Goal: Information Seeking & Learning: Learn about a topic

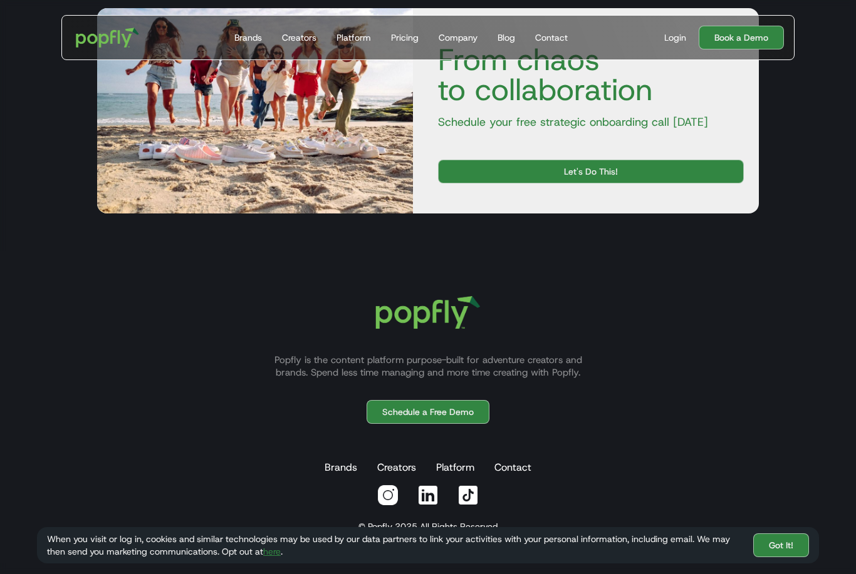
scroll to position [2946, 0]
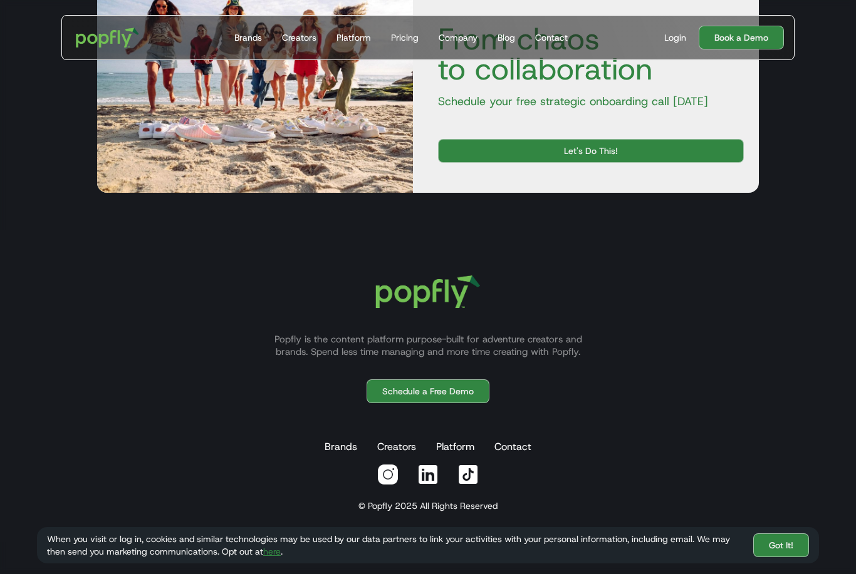
click at [390, 486] on img at bounding box center [387, 474] width 23 height 23
click at [430, 486] on img at bounding box center [428, 474] width 23 height 23
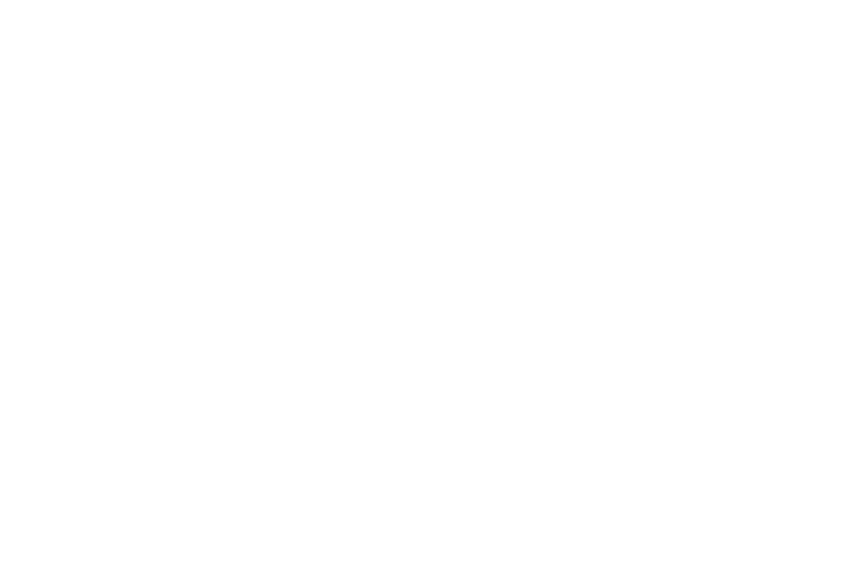
scroll to position [0, 0]
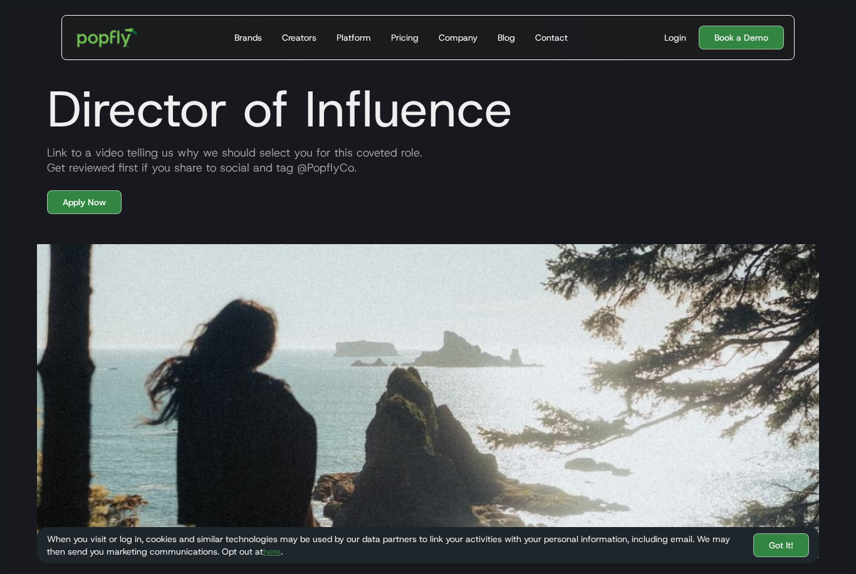
click at [111, 41] on img "home" at bounding box center [108, 37] width 78 height 36
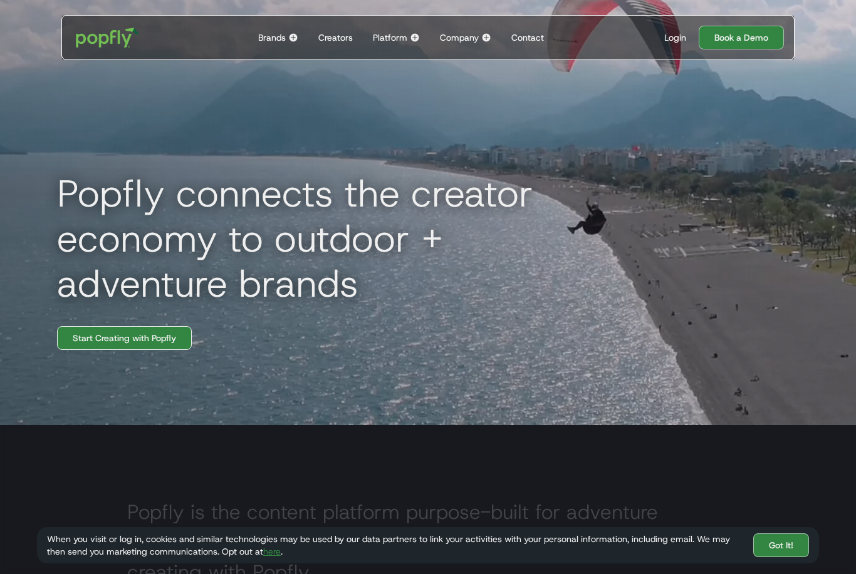
scroll to position [142, 0]
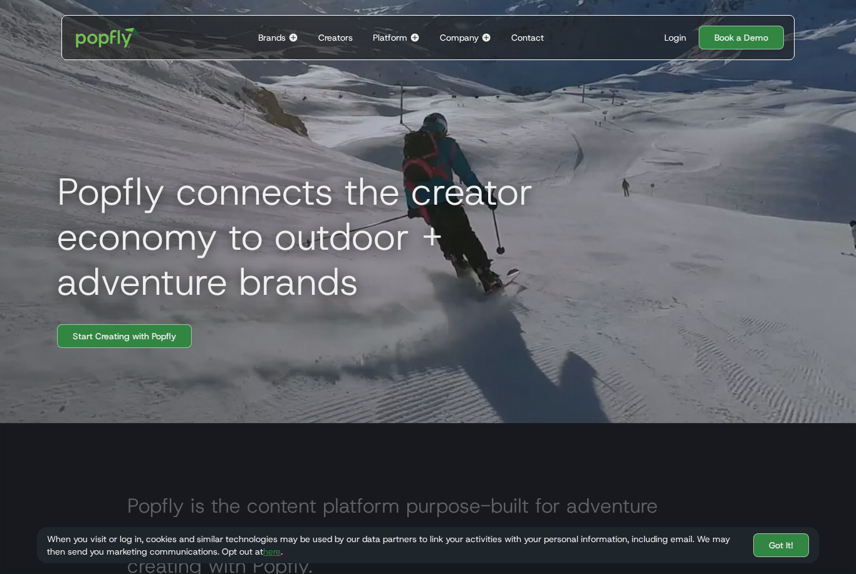
click at [275, 557] on link "here" at bounding box center [272, 551] width 18 height 11
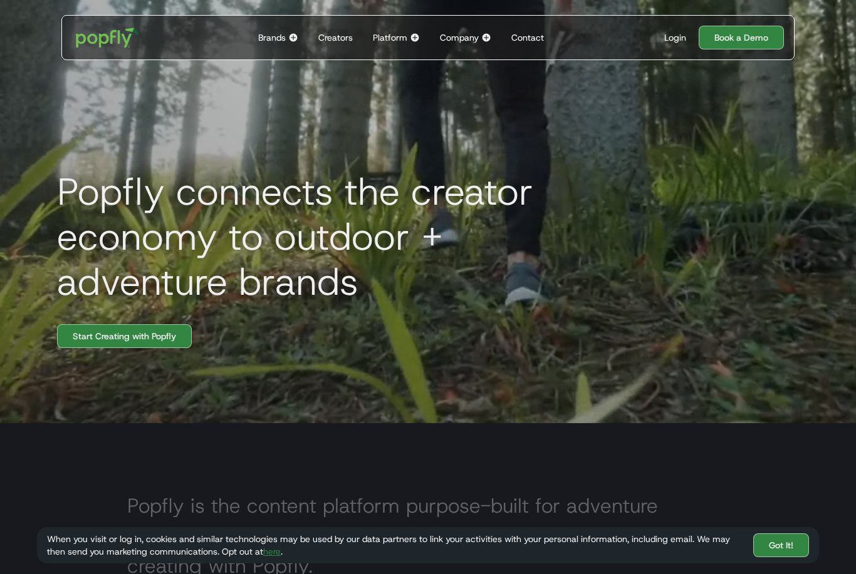
scroll to position [162, 0]
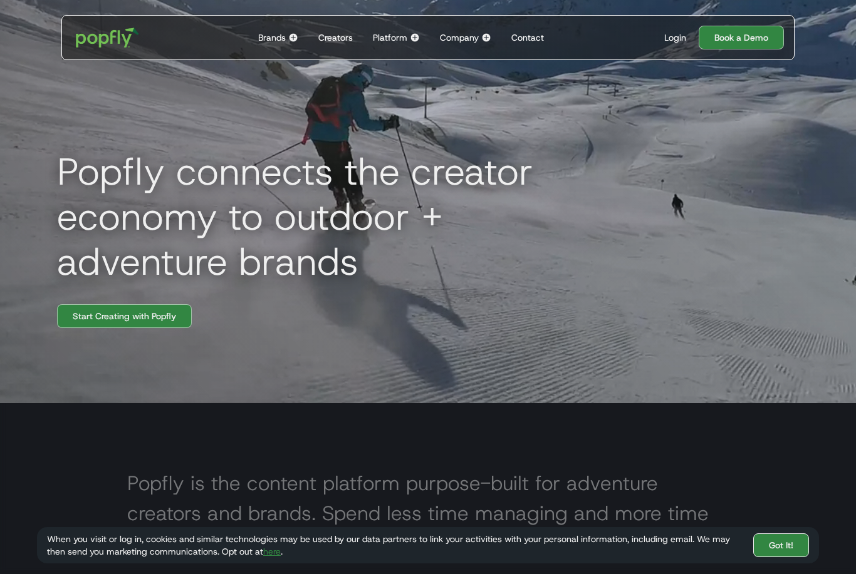
click at [794, 541] on link "Got It!" at bounding box center [781, 546] width 56 height 24
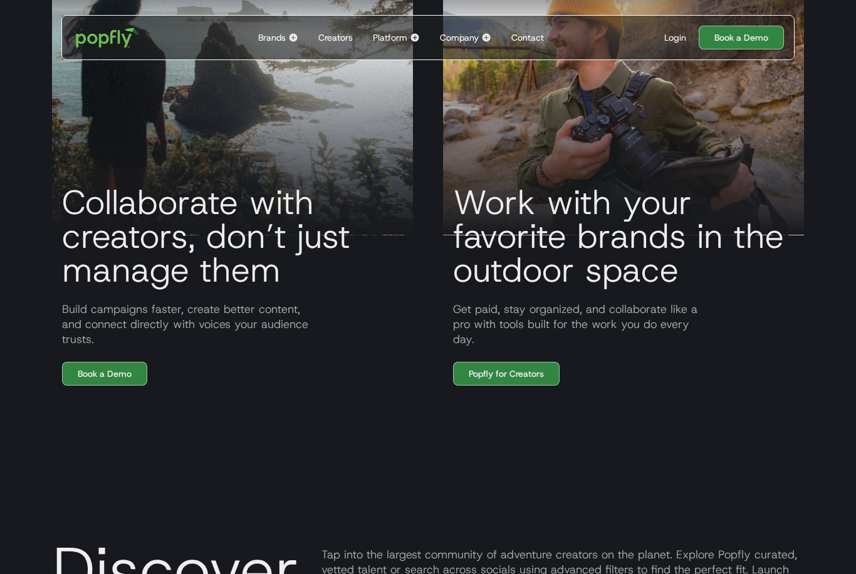
scroll to position [1092, 0]
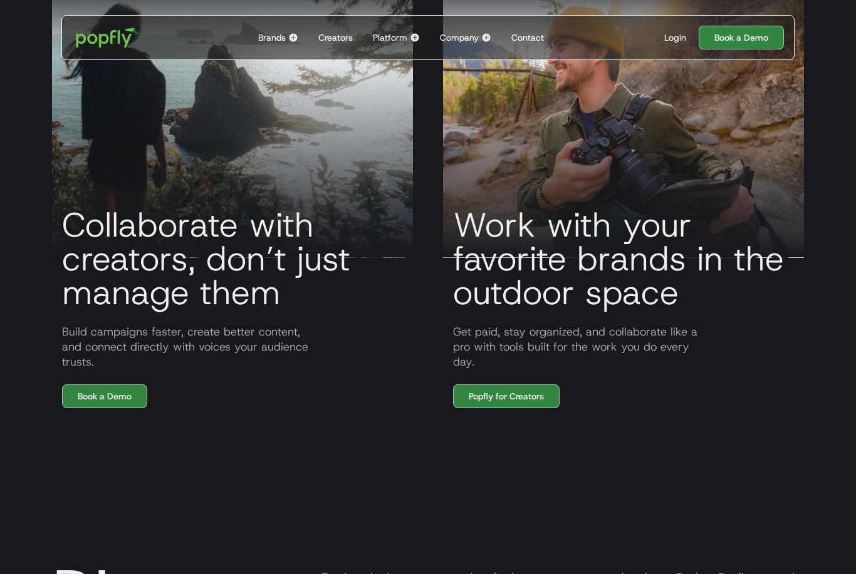
click at [269, 38] on div "Brands" at bounding box center [272, 37] width 28 height 13
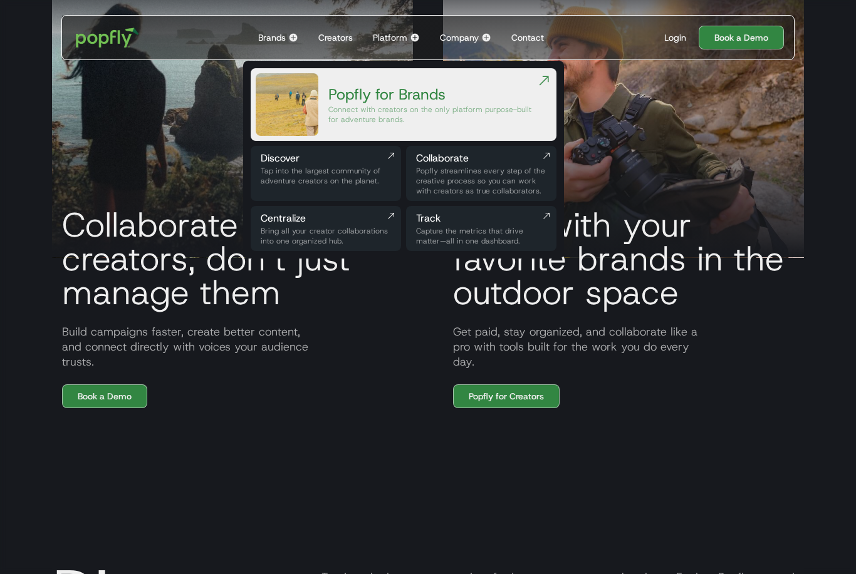
scroll to position [1092, 0]
click at [339, 41] on div "Creators" at bounding box center [335, 37] width 34 height 13
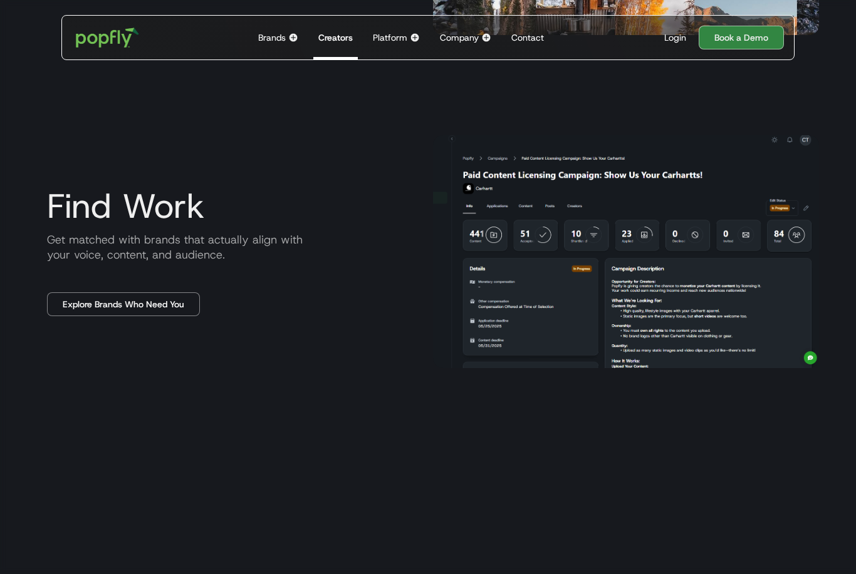
scroll to position [916, 0]
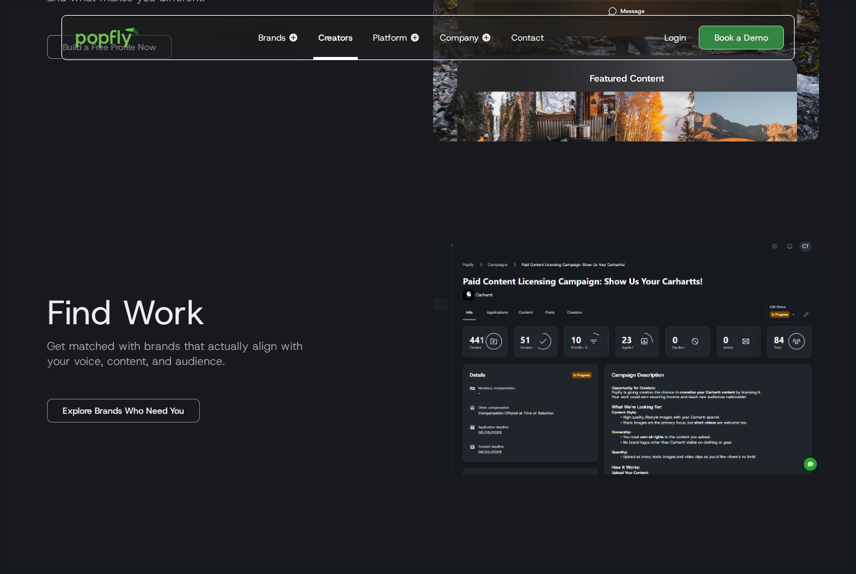
click at [390, 37] on div "Platform" at bounding box center [390, 37] width 34 height 13
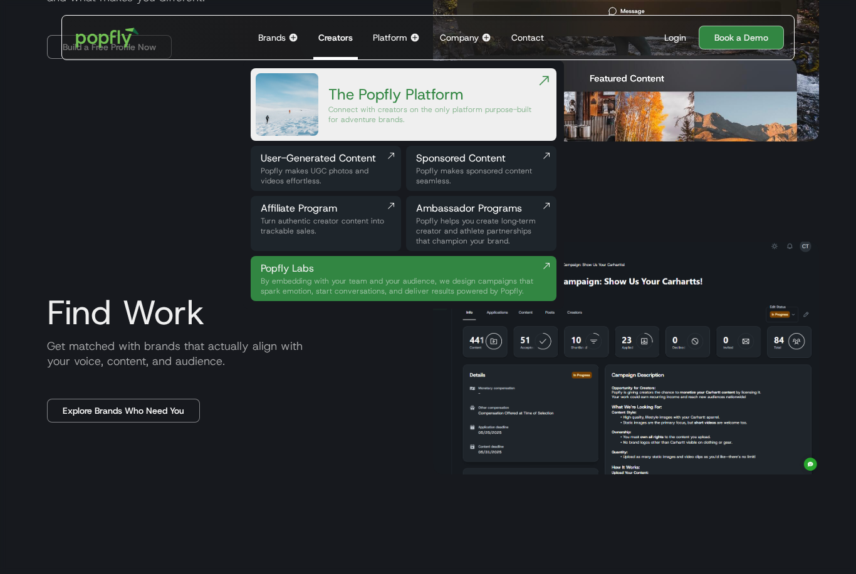
click at [461, 41] on div "Company" at bounding box center [459, 37] width 39 height 13
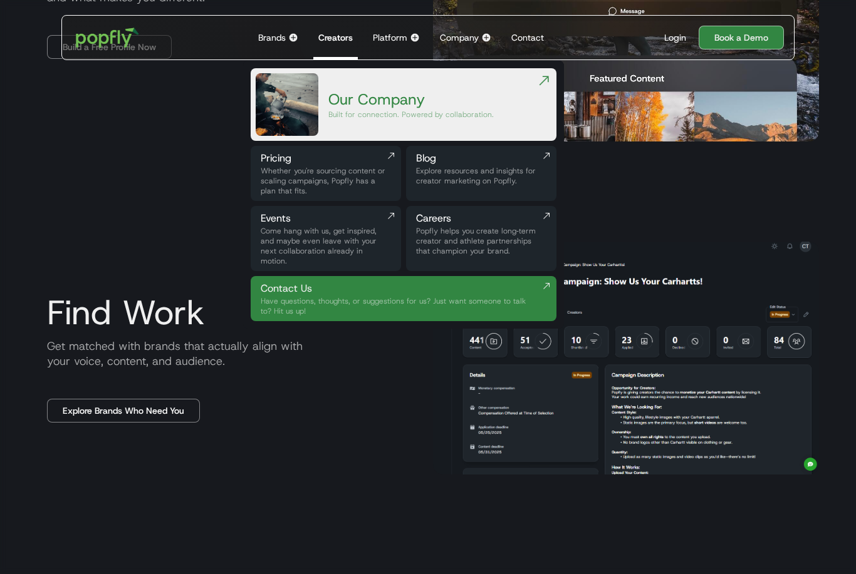
click at [546, 160] on img at bounding box center [546, 156] width 10 height 10
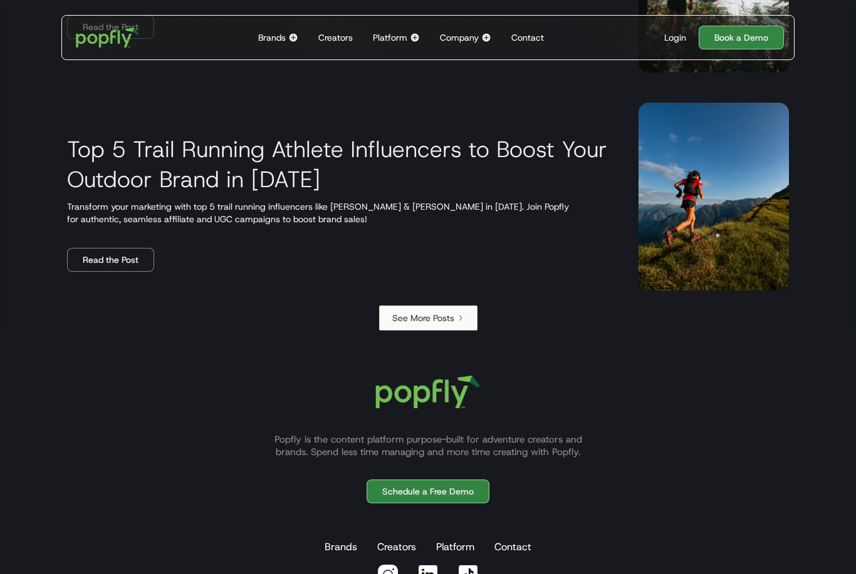
scroll to position [2151, 0]
click at [103, 259] on link "Read the Post" at bounding box center [110, 259] width 87 height 24
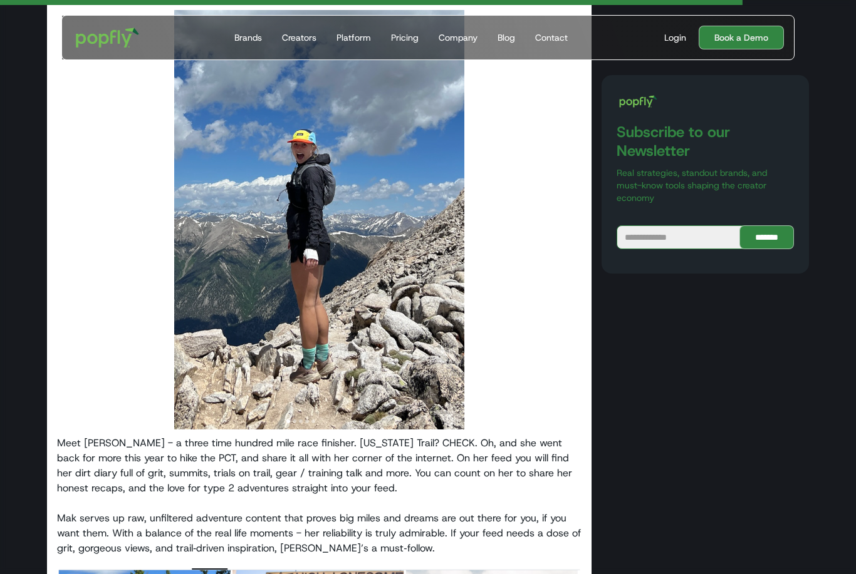
scroll to position [5646, 0]
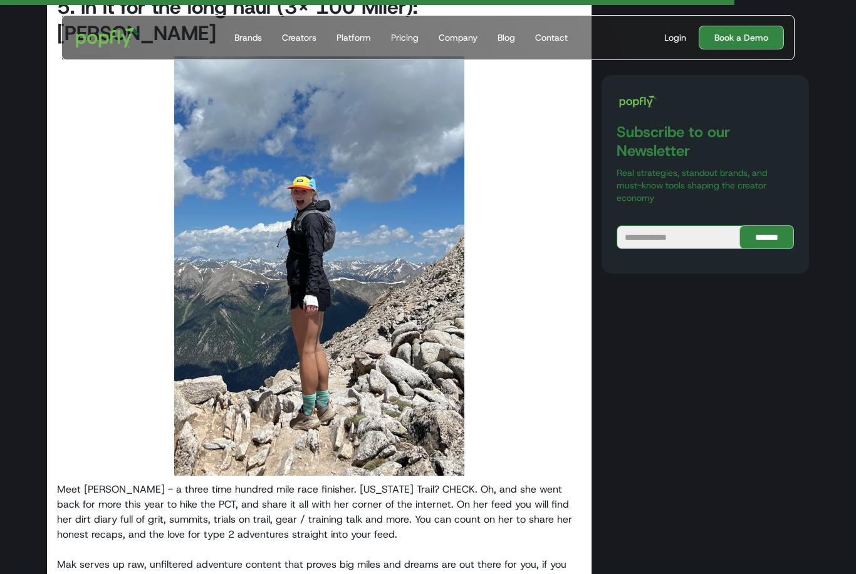
click at [254, 39] on div "Brands" at bounding box center [248, 37] width 28 height 13
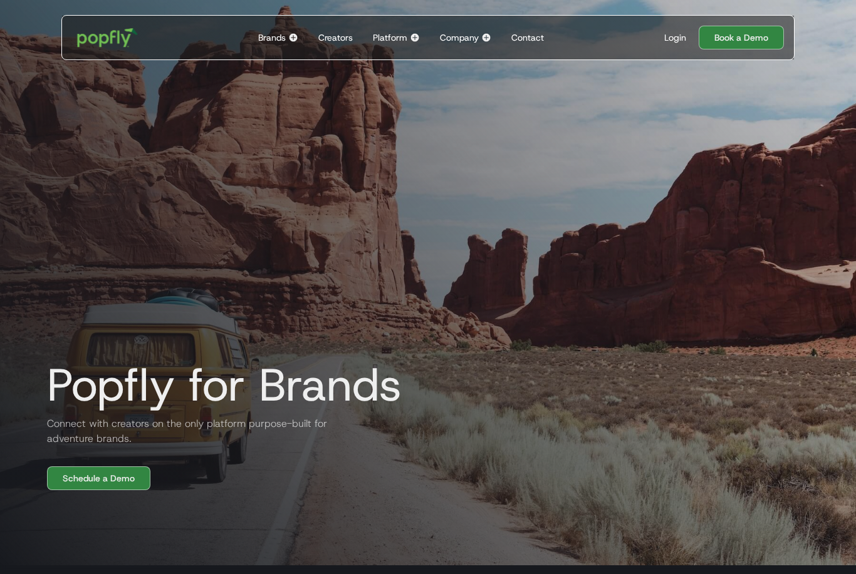
click at [87, 33] on img "home" at bounding box center [108, 37] width 78 height 36
